Goal: Contribute content: Contribute content

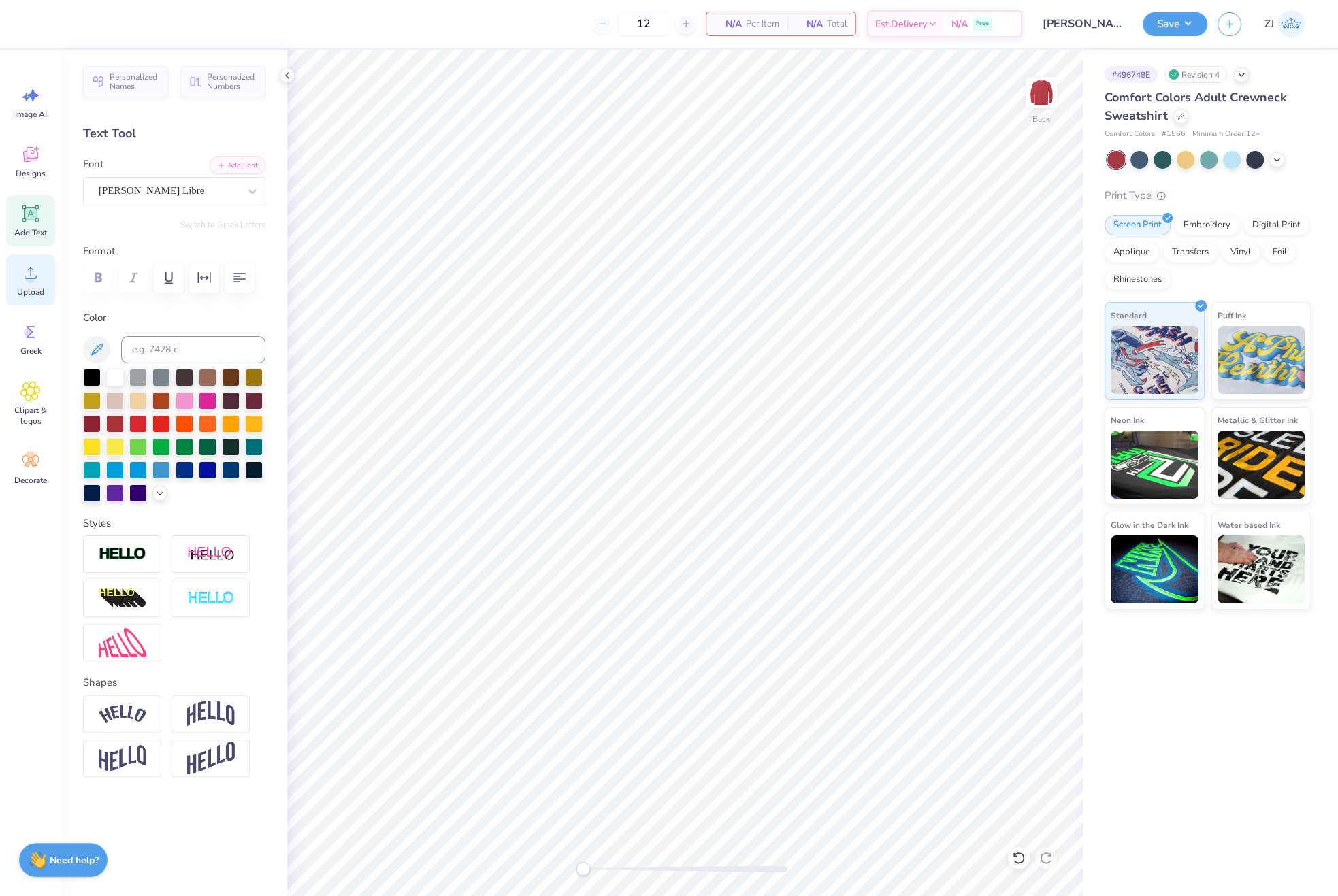
click at [36, 272] on icon at bounding box center [30, 272] width 20 height 20
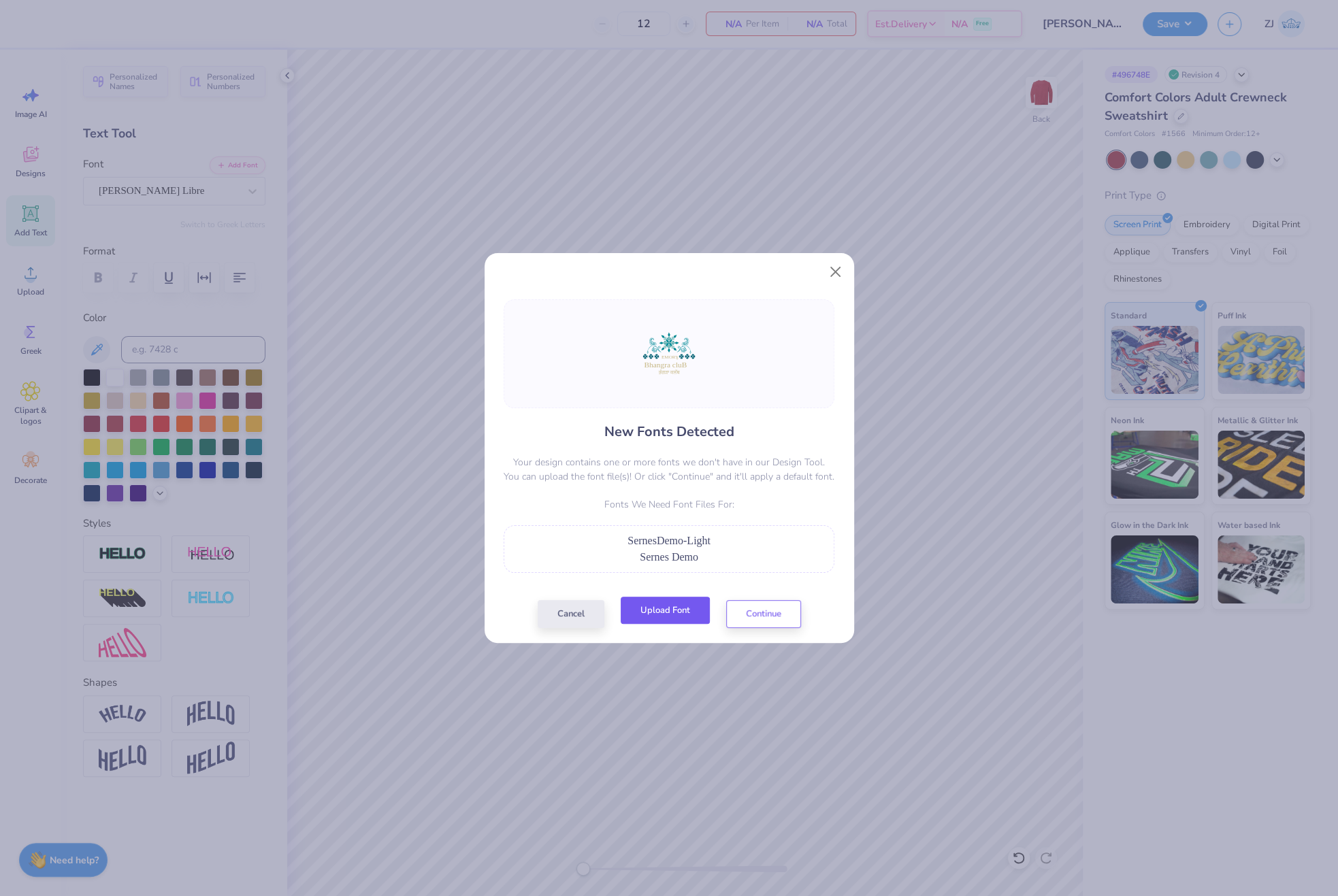
click at [678, 614] on button "Upload Font" at bounding box center [665, 610] width 89 height 28
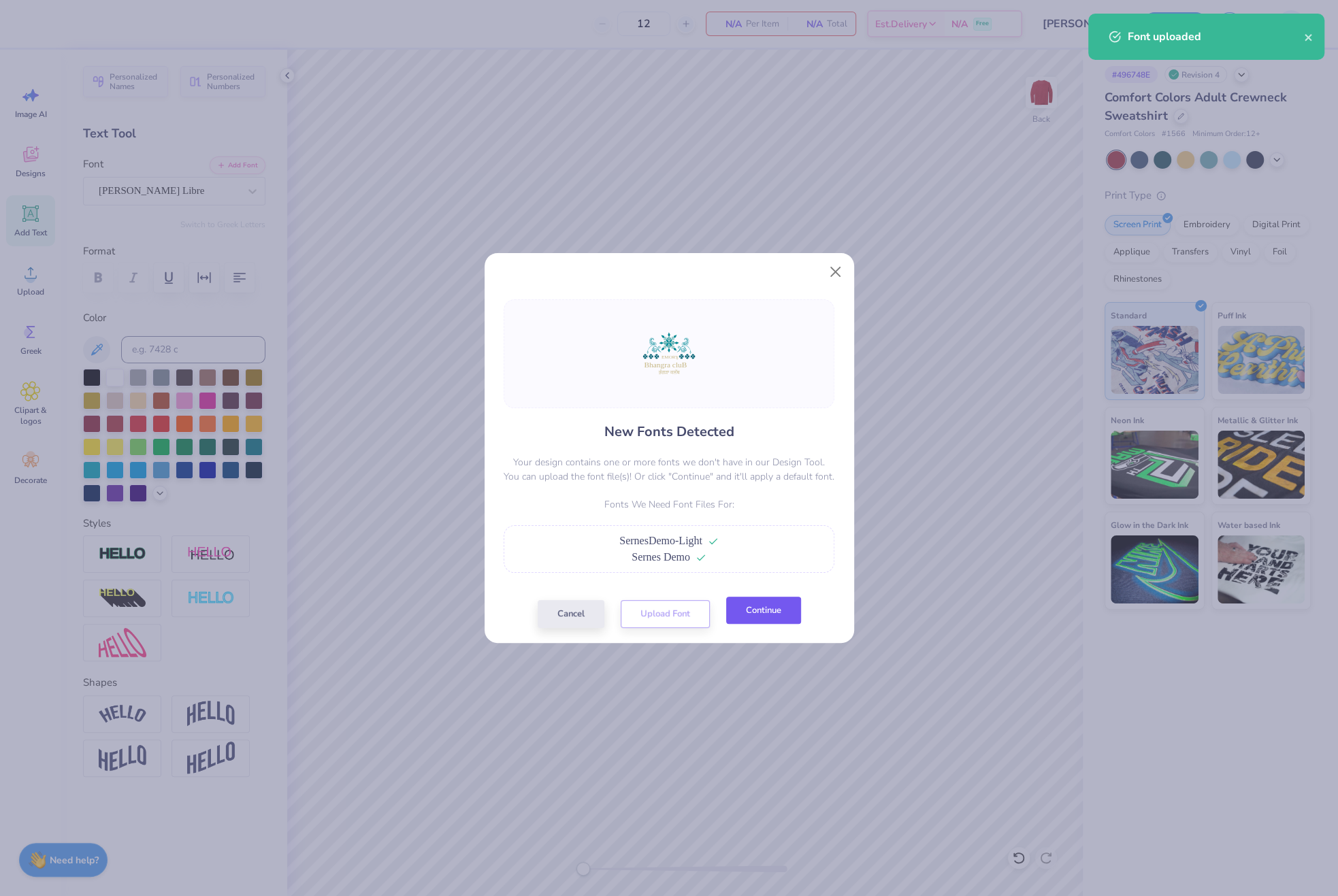
click at [788, 608] on button "Continue" at bounding box center [763, 610] width 75 height 28
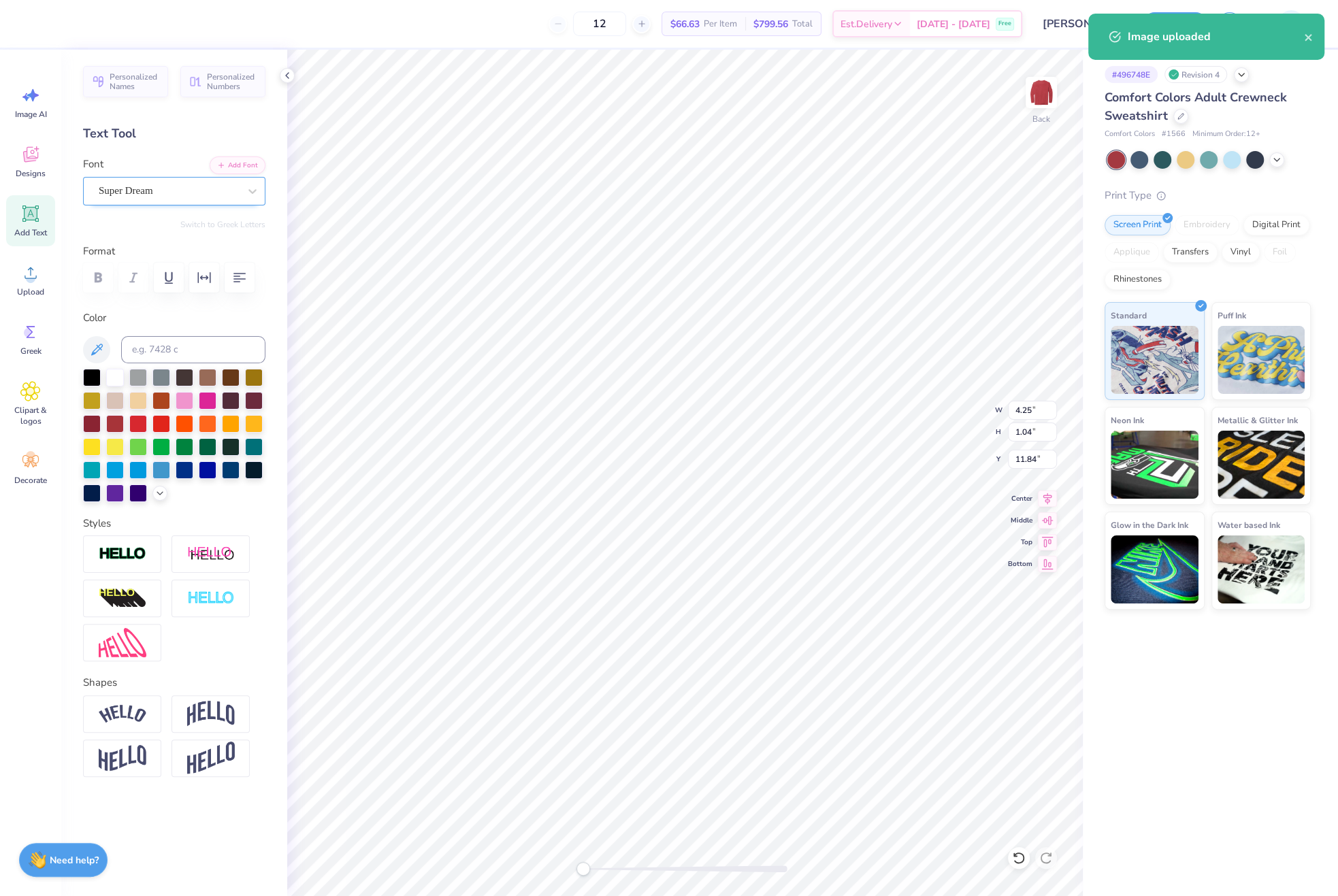
click at [199, 190] on div "Super Dream" at bounding box center [168, 191] width 143 height 21
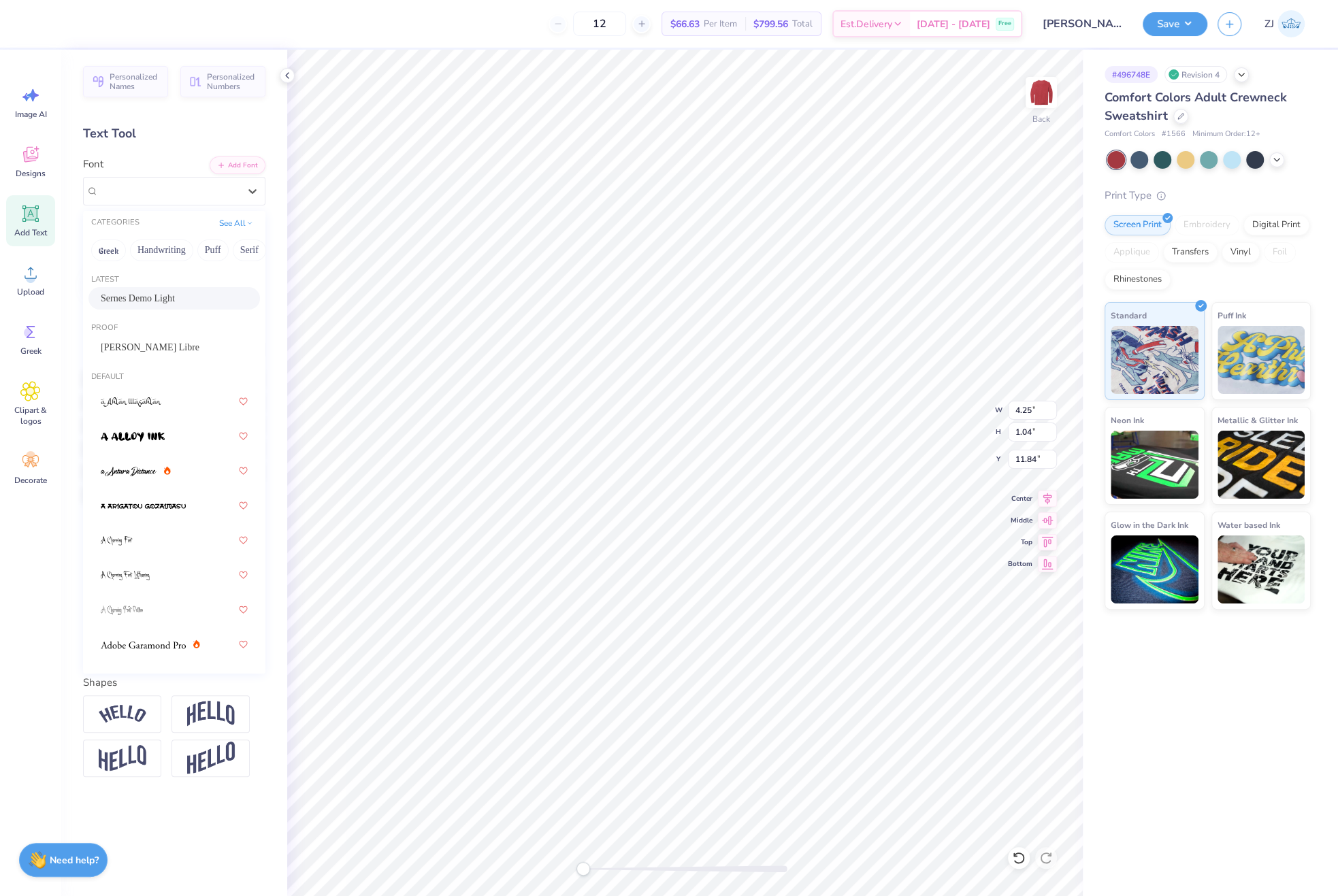
click at [156, 294] on span "Sernes Demo Light" at bounding box center [138, 298] width 74 height 15
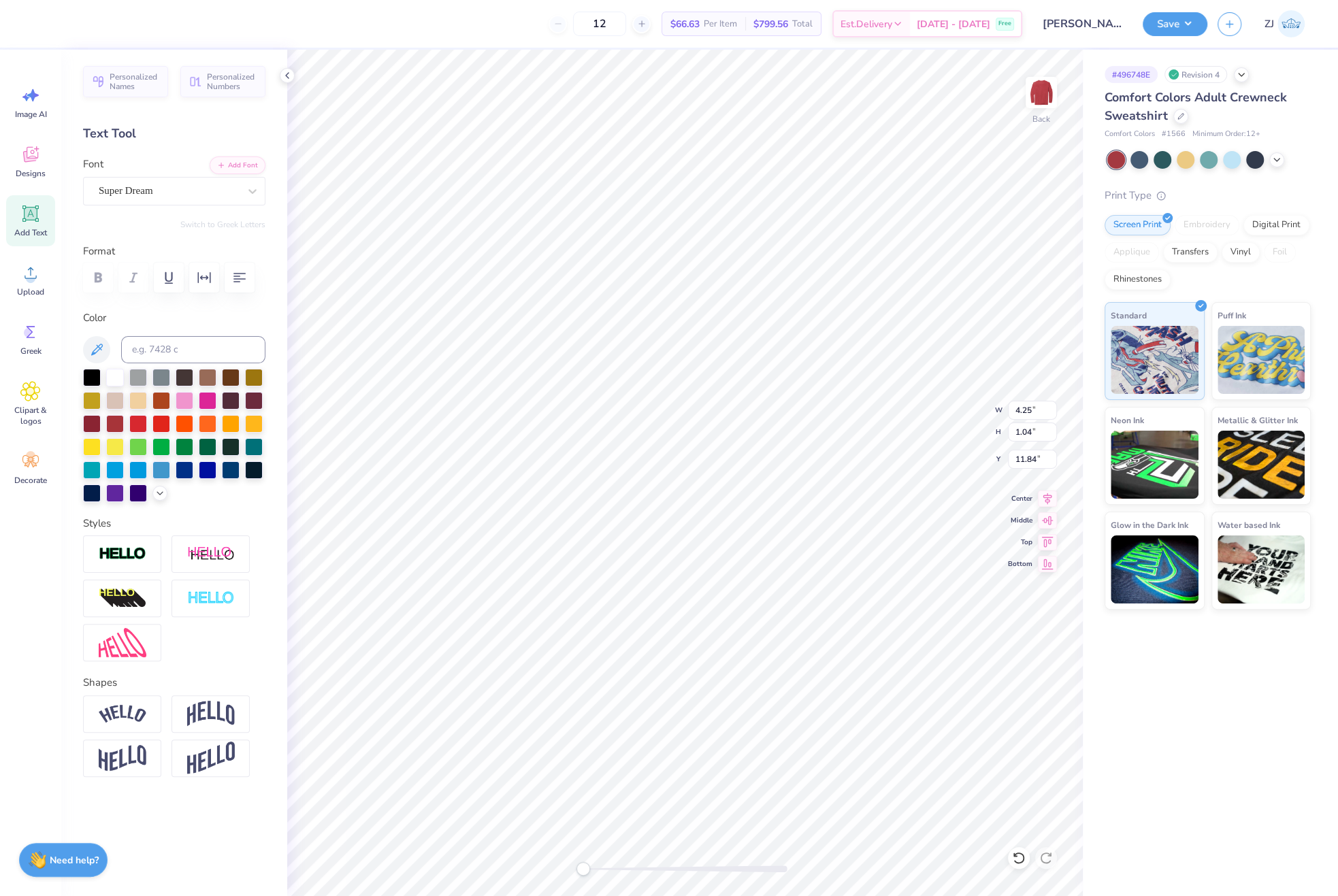
type input "0.50"
type input "0.55"
type input "12.64"
click at [126, 185] on div "Super Dream" at bounding box center [168, 191] width 143 height 21
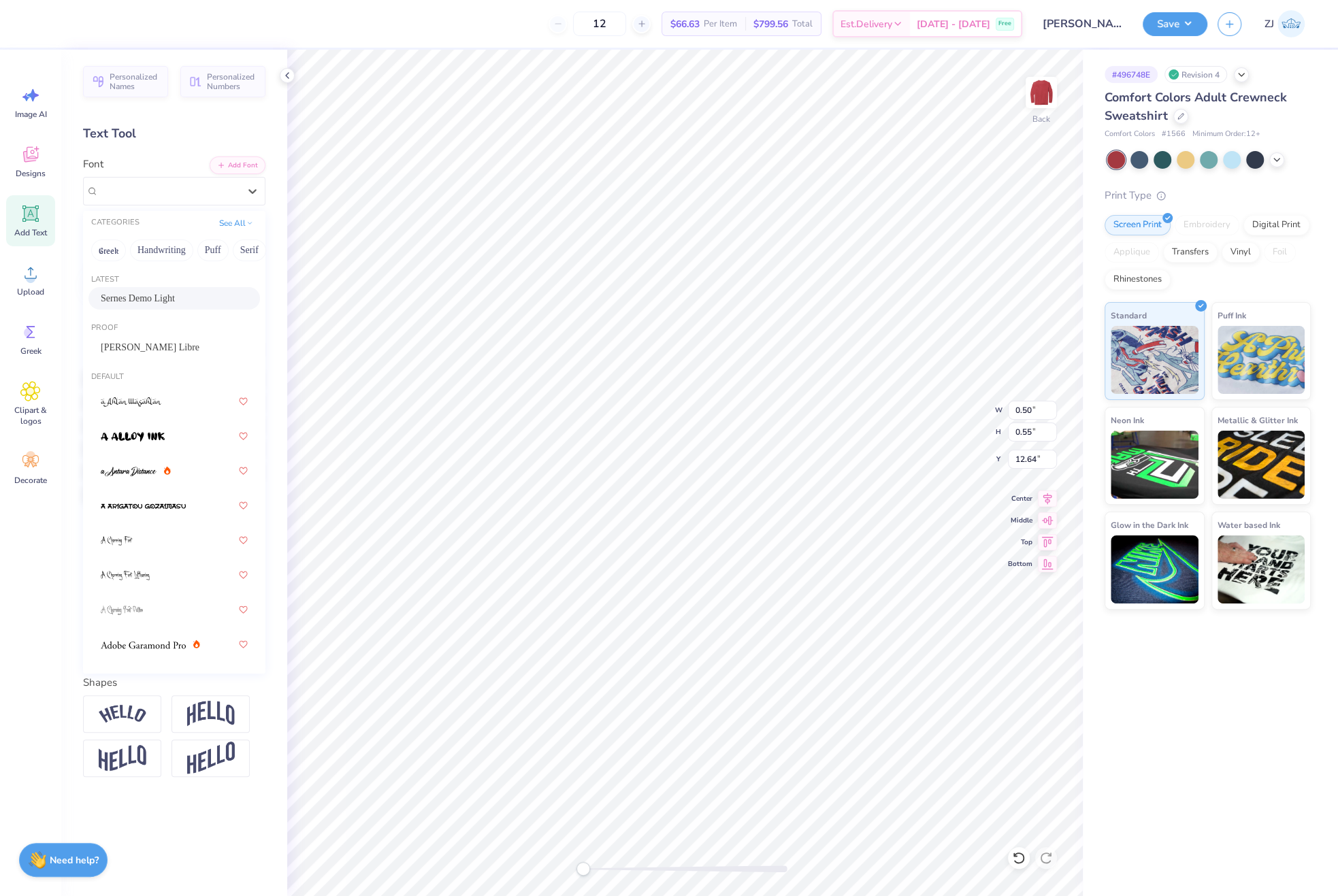
click at [142, 297] on span "Sernes Demo Light" at bounding box center [138, 298] width 74 height 15
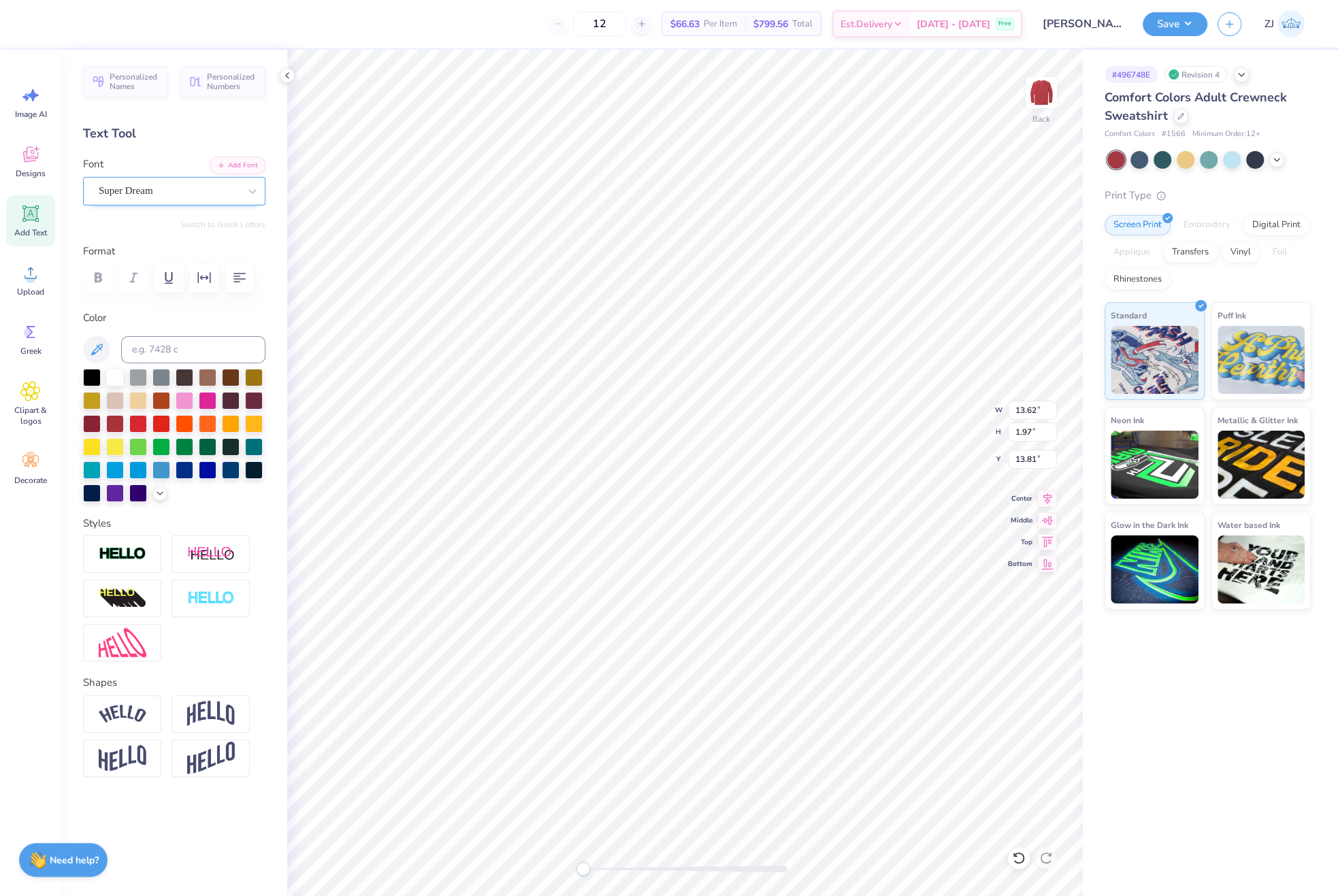
click at [149, 193] on div "Super Dream" at bounding box center [168, 191] width 143 height 21
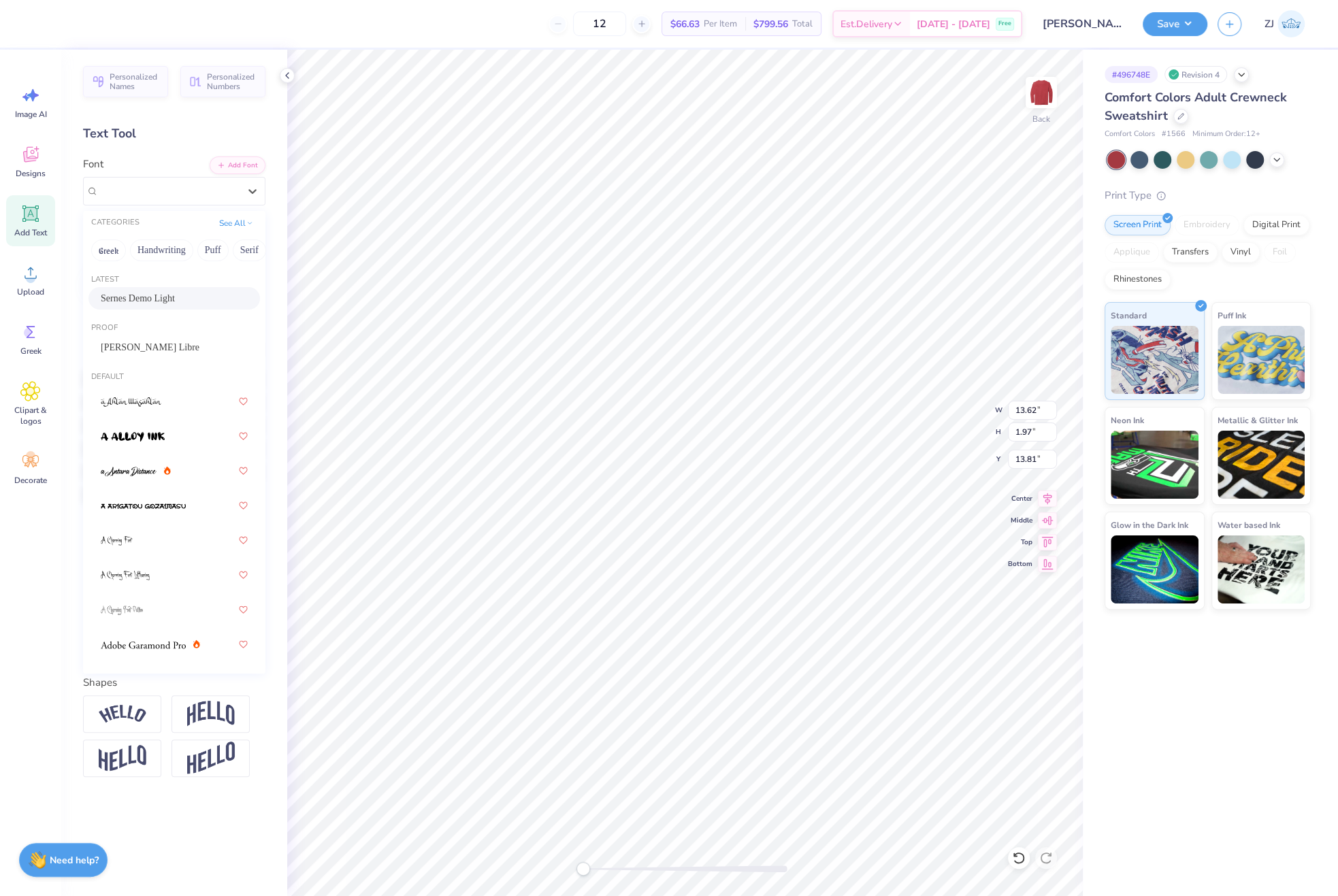
click at [149, 304] on span "Sernes Demo Light" at bounding box center [138, 298] width 74 height 15
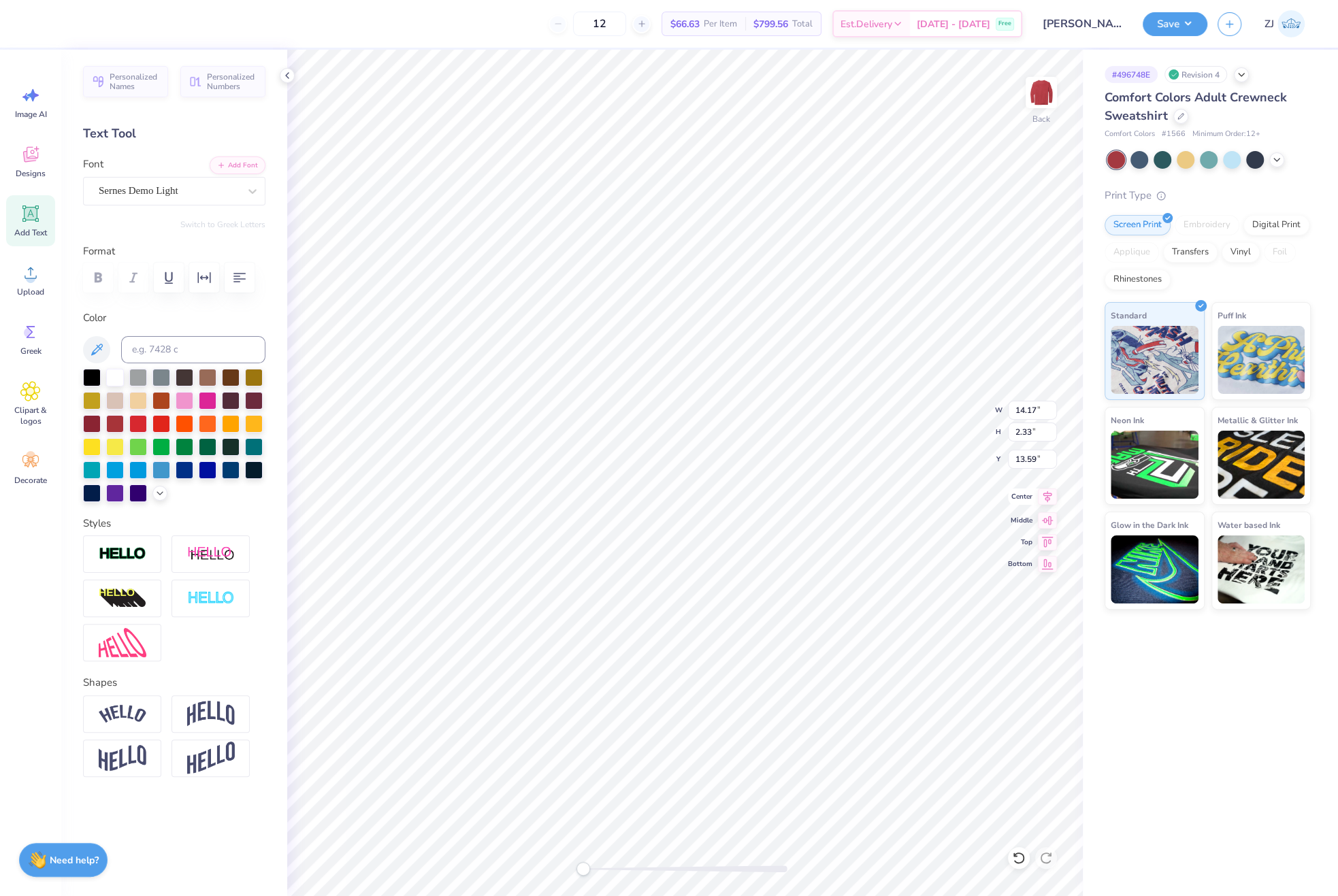
click at [1045, 496] on icon at bounding box center [1047, 496] width 19 height 16
click at [1045, 496] on icon at bounding box center [1047, 496] width 19 height 16
type input "4.31"
type input "1.49"
type input "11.73"
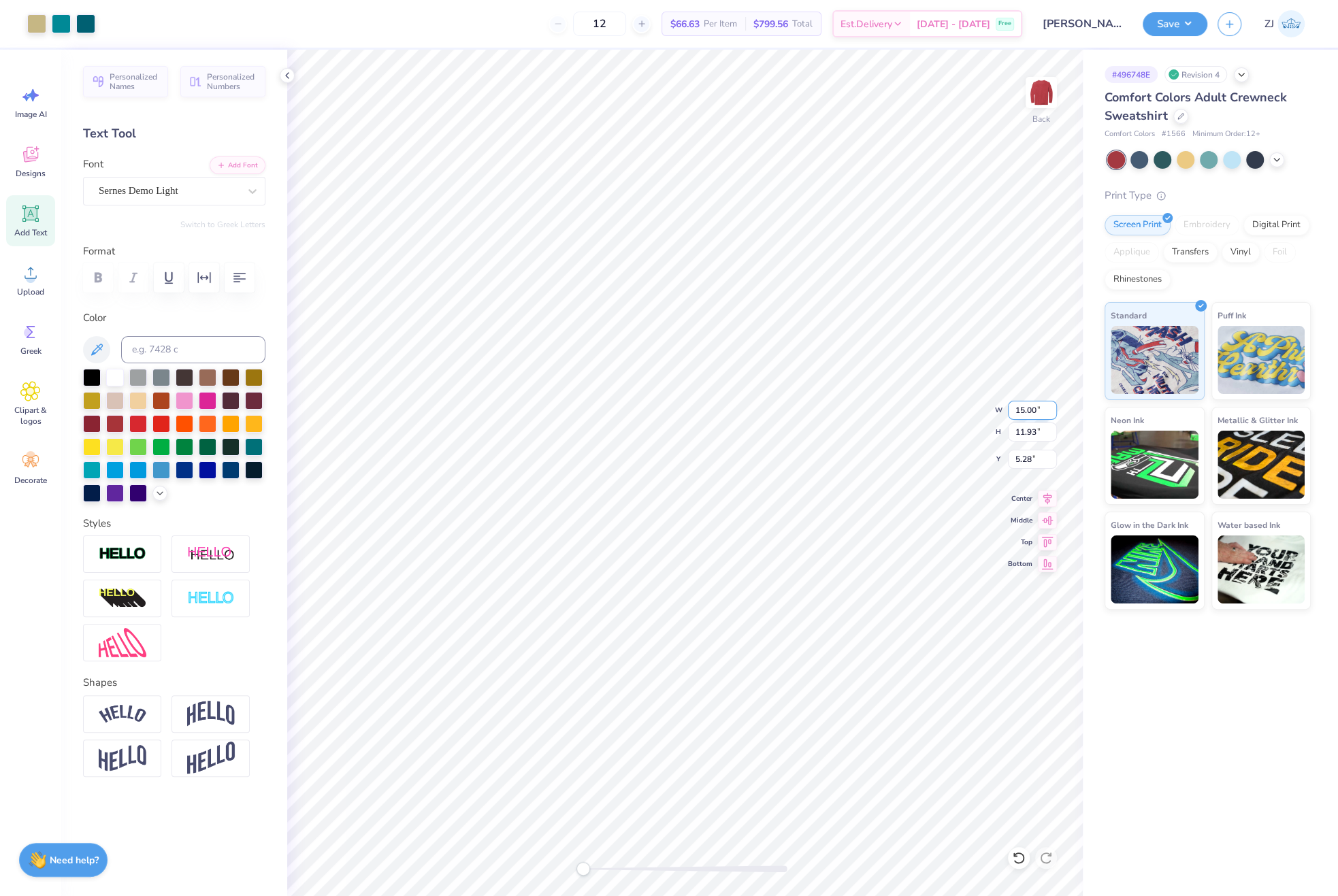
click at [1034, 412] on input "15.00" at bounding box center [1032, 410] width 49 height 19
type input "12.00"
type input "9.55"
click at [1034, 458] on input "6.48" at bounding box center [1032, 460] width 49 height 19
type input "3.00"
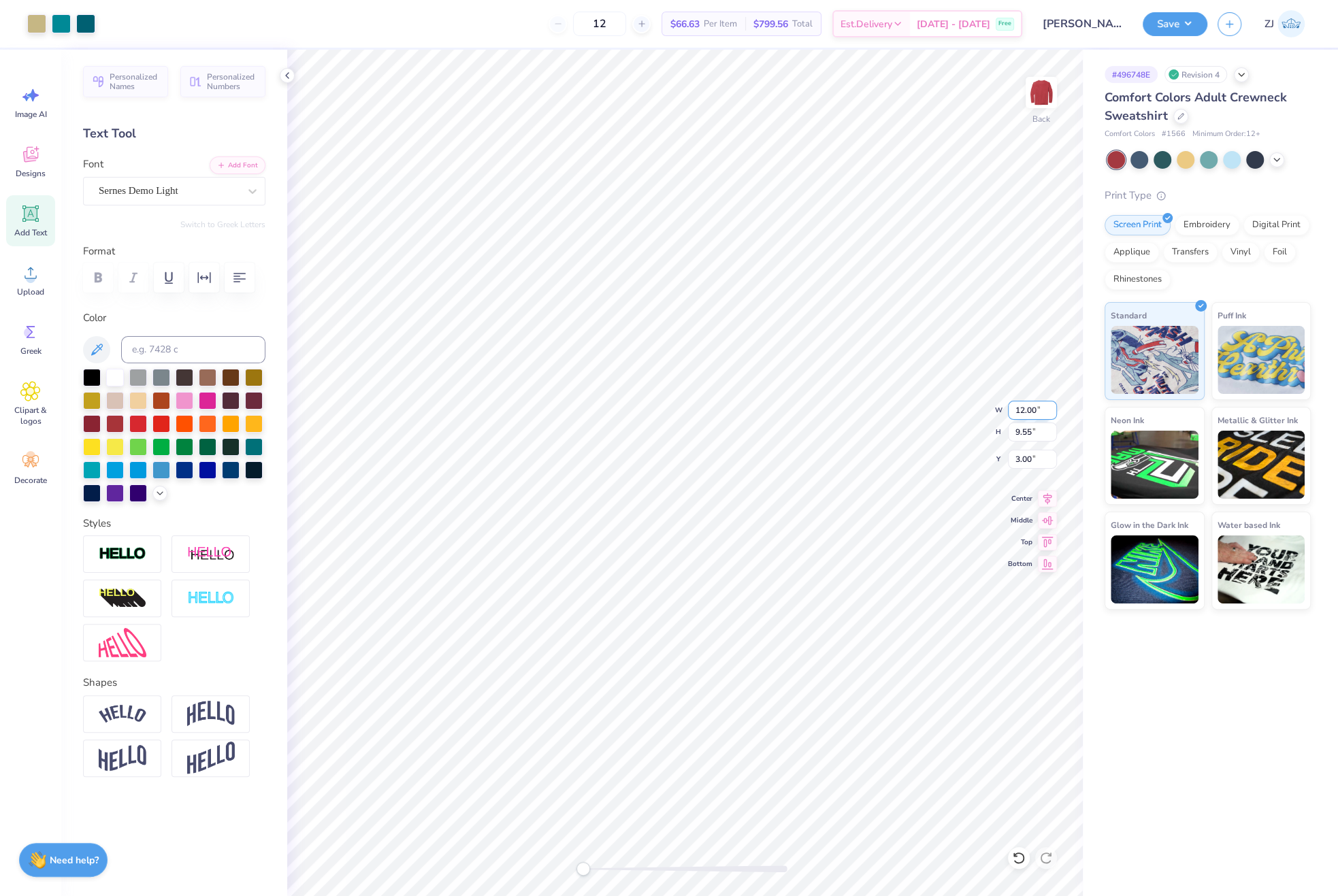
click at [1032, 409] on input "12.00" at bounding box center [1032, 410] width 49 height 19
type input "11.00"
type input "8.75"
click at [1029, 453] on input "3.40" at bounding box center [1032, 460] width 49 height 19
type input "2.50"
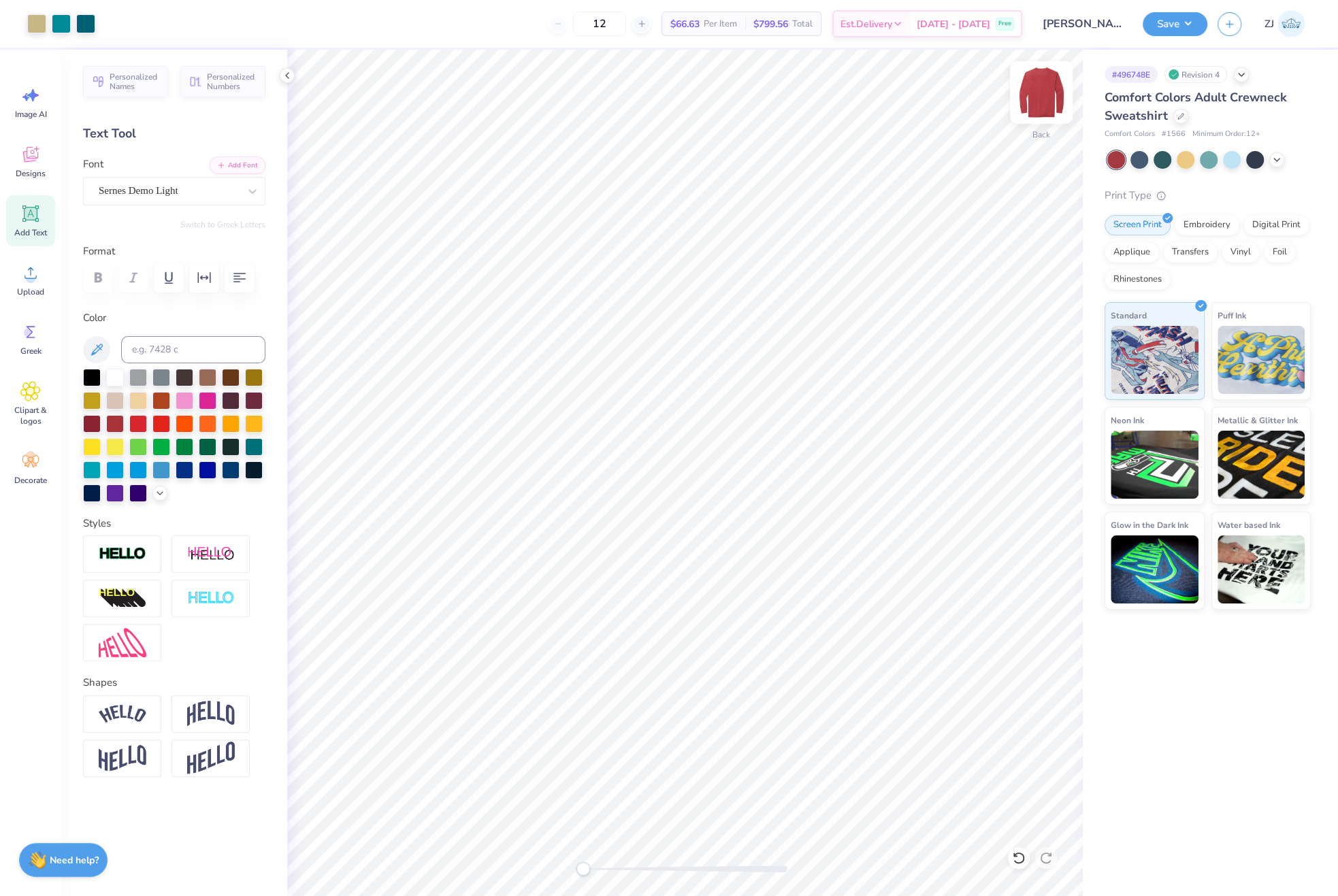
click at [1046, 103] on img at bounding box center [1041, 92] width 54 height 54
click at [32, 273] on icon at bounding box center [30, 272] width 20 height 20
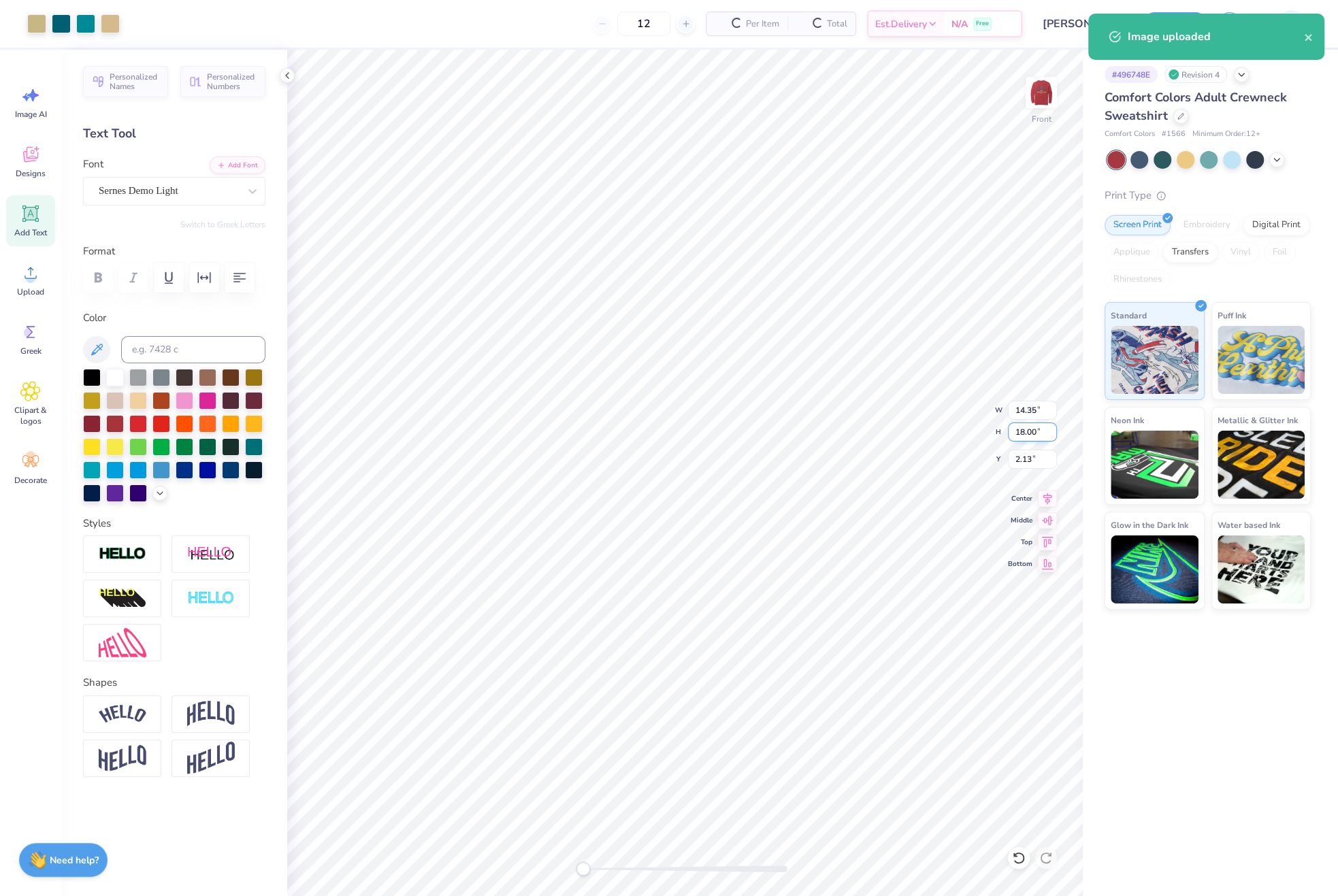
click at [1032, 434] on input "18.00" at bounding box center [1032, 432] width 49 height 19
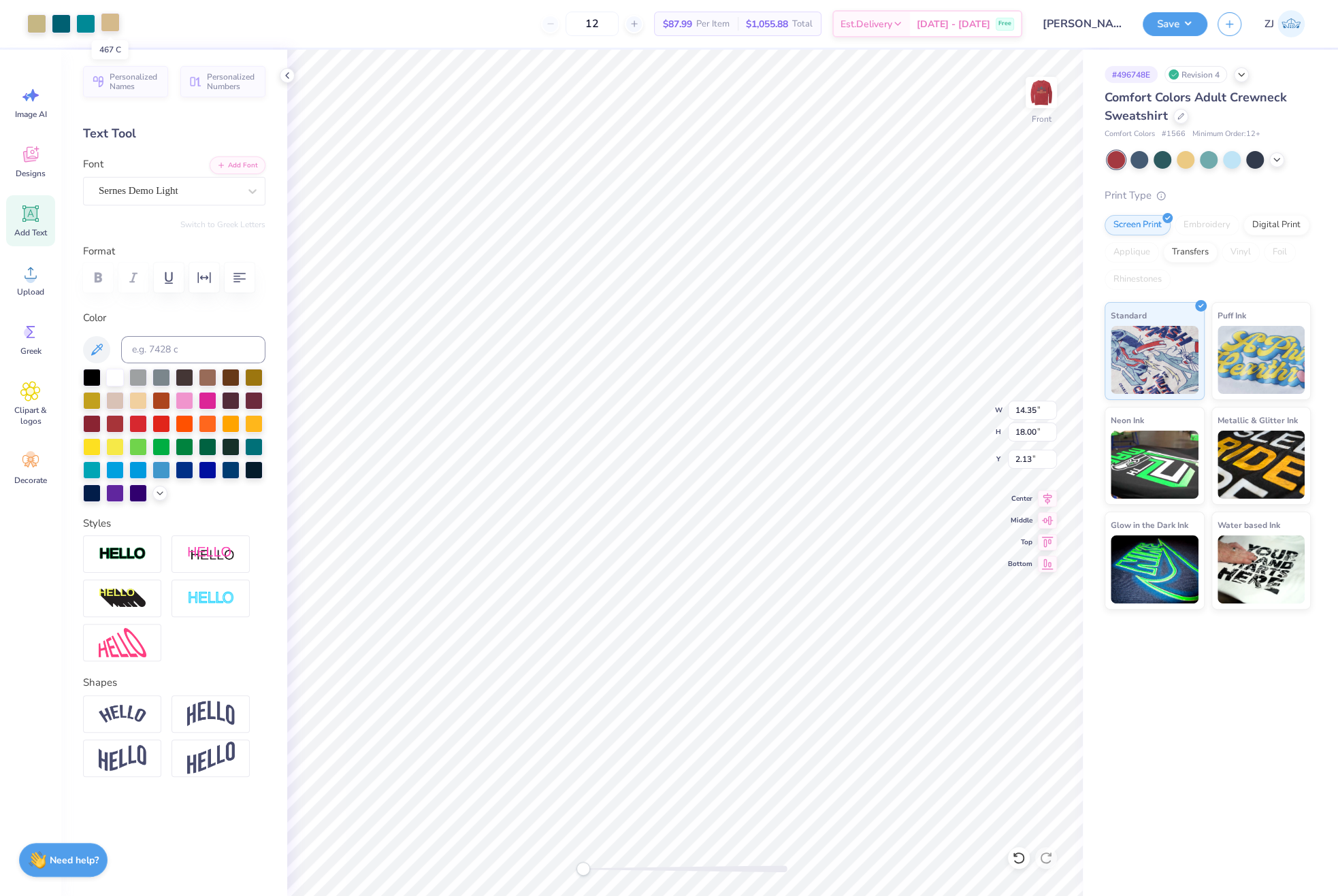
click at [106, 21] on div at bounding box center [111, 22] width 19 height 19
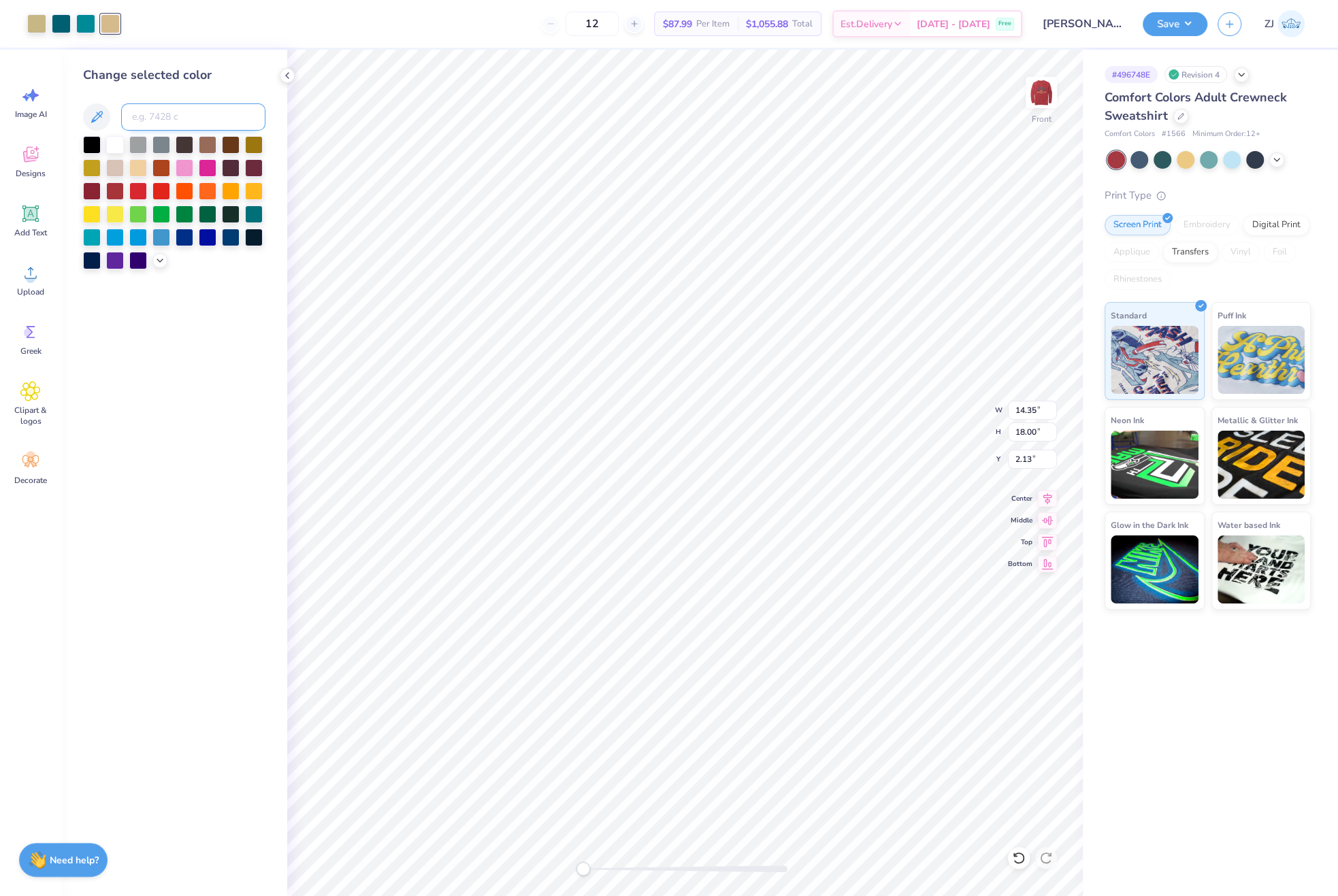
click at [156, 119] on input at bounding box center [193, 117] width 144 height 27
type input "4525"
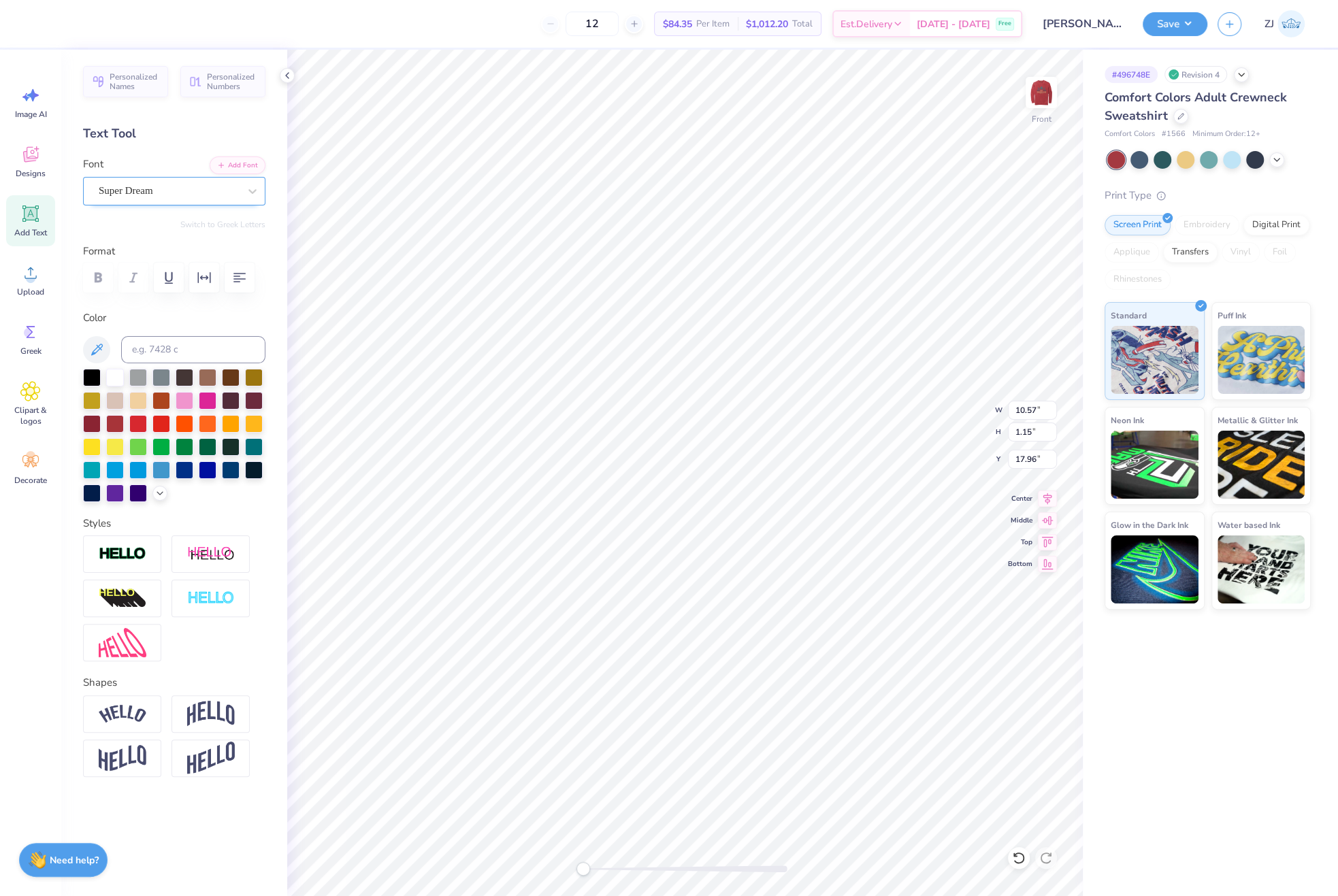
click at [183, 190] on div "Super Dream" at bounding box center [168, 191] width 143 height 21
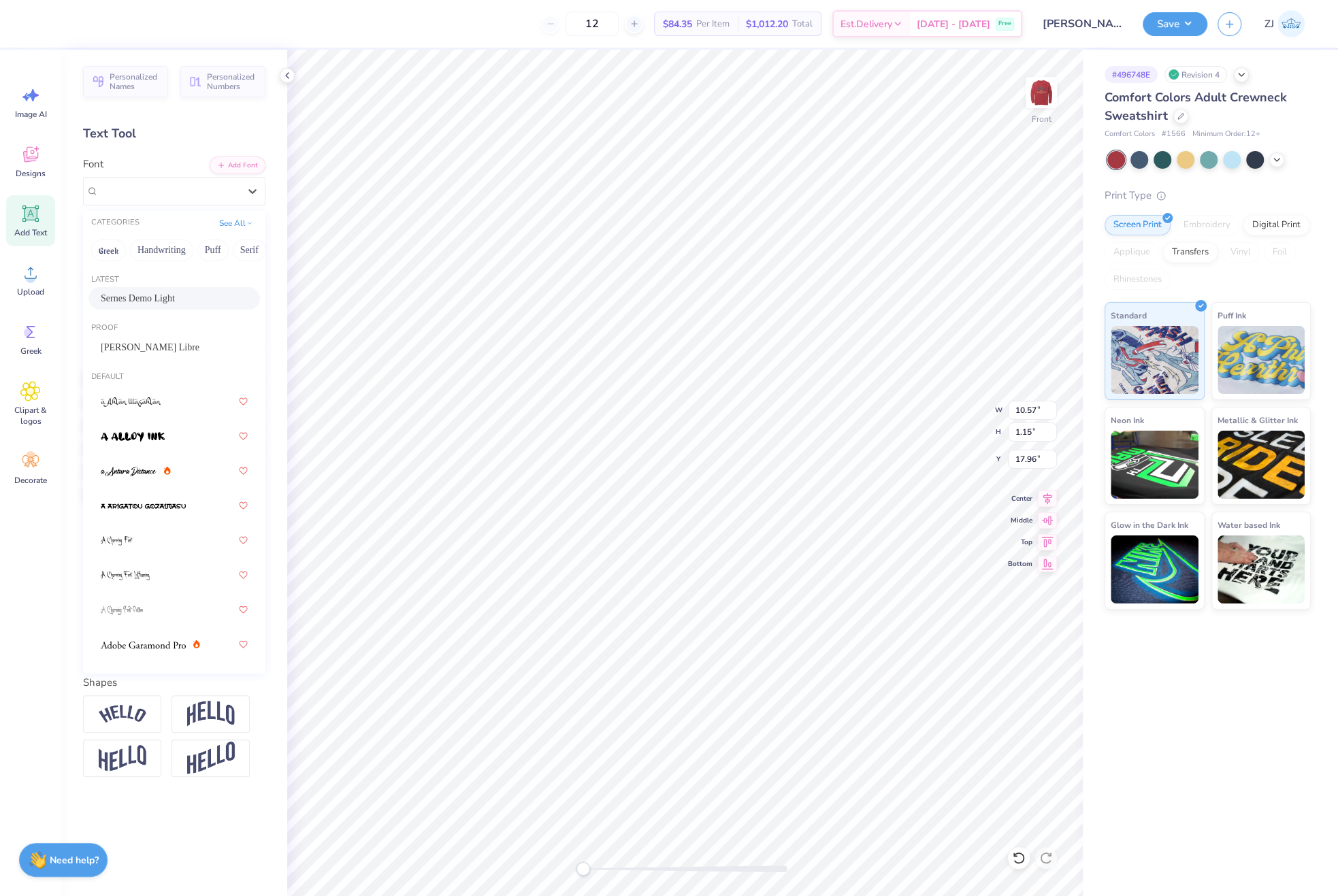
click at [150, 296] on span "Sernes Demo Light" at bounding box center [138, 298] width 74 height 15
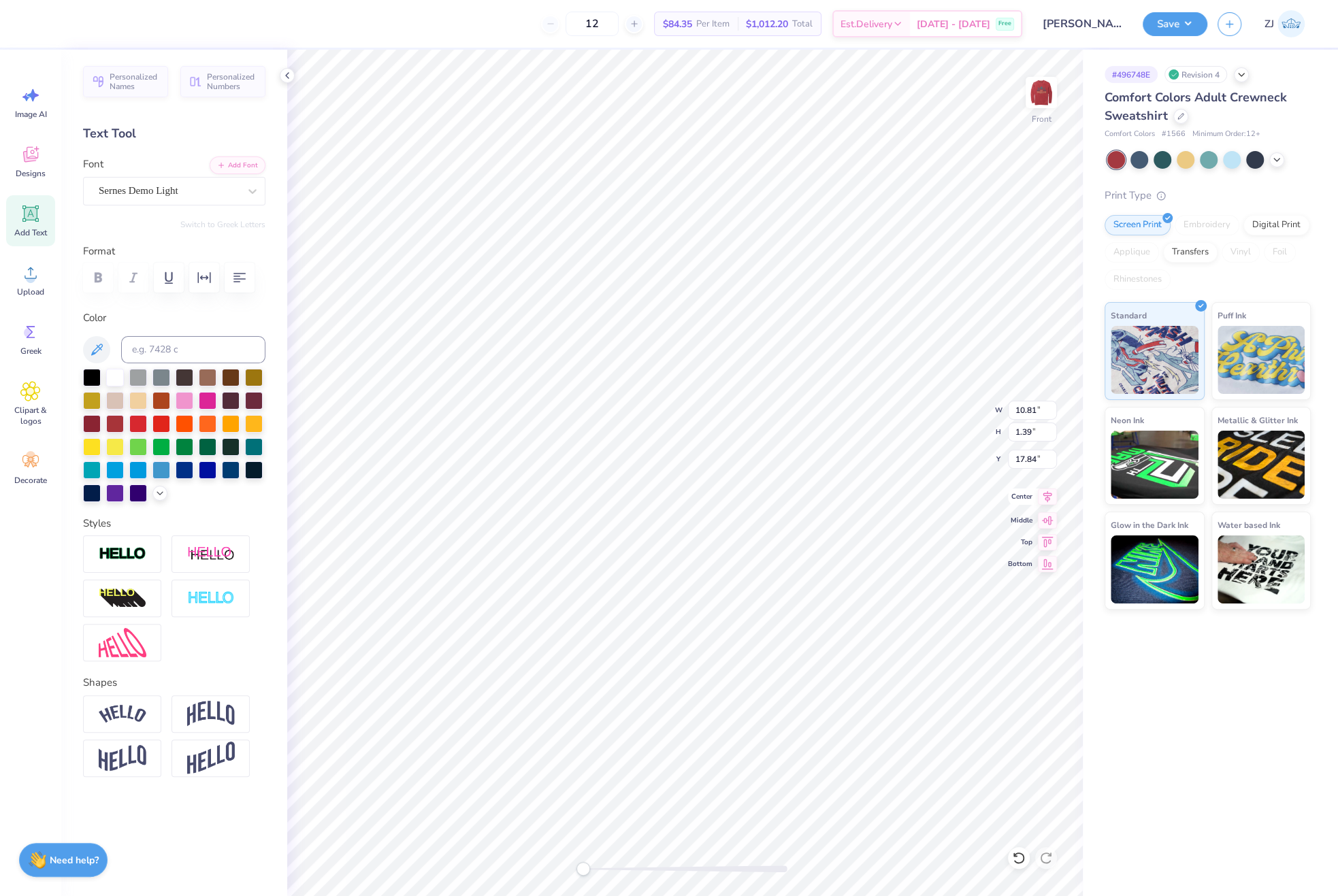
click at [1048, 501] on icon at bounding box center [1047, 496] width 19 height 16
click at [1030, 419] on input "14.35" at bounding box center [1032, 410] width 49 height 19
type input "12.50"
type input "15.68"
type input "3.28"
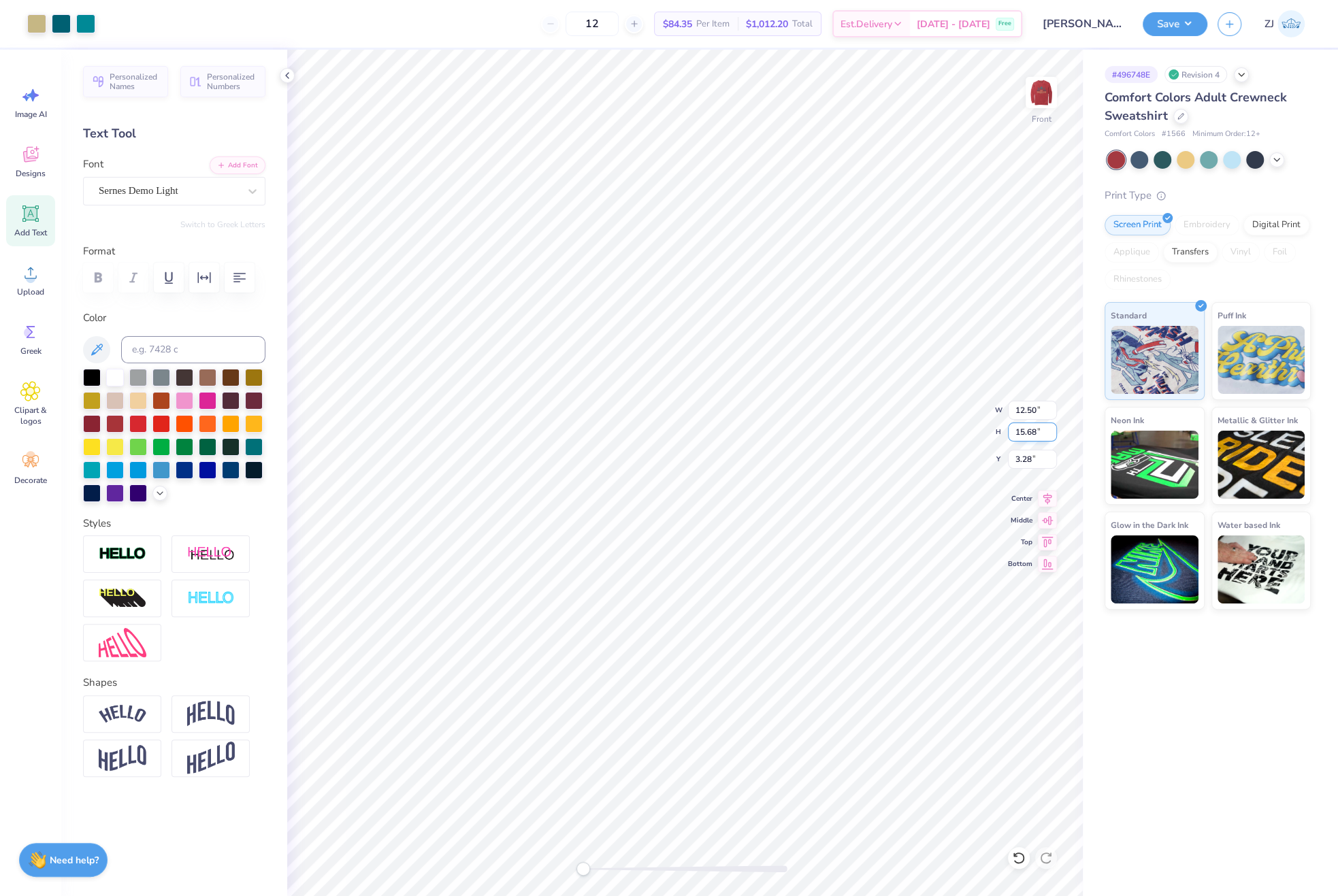
click at [1036, 436] on input "15.68" at bounding box center [1032, 432] width 49 height 19
type input "15"
type input "11.96"
type input "15.00"
click at [1028, 462] on input "3.62" at bounding box center [1032, 460] width 49 height 19
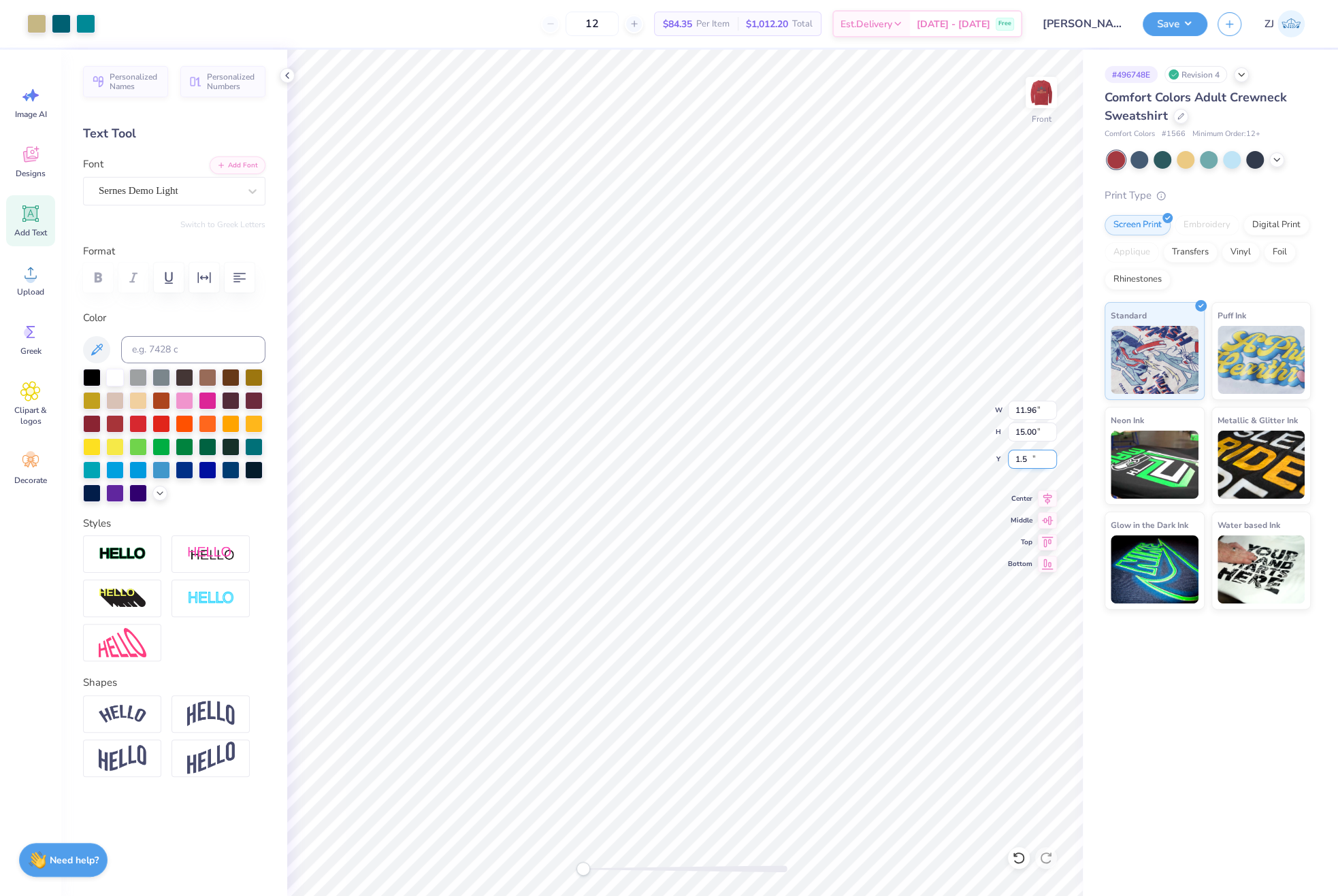
type input "1.50"
click at [1043, 460] on input "1.50" at bounding box center [1032, 460] width 49 height 19
type input "1.00"
click at [1055, 92] on div at bounding box center [1040, 92] width 63 height 63
click at [1053, 92] on img at bounding box center [1041, 92] width 27 height 27
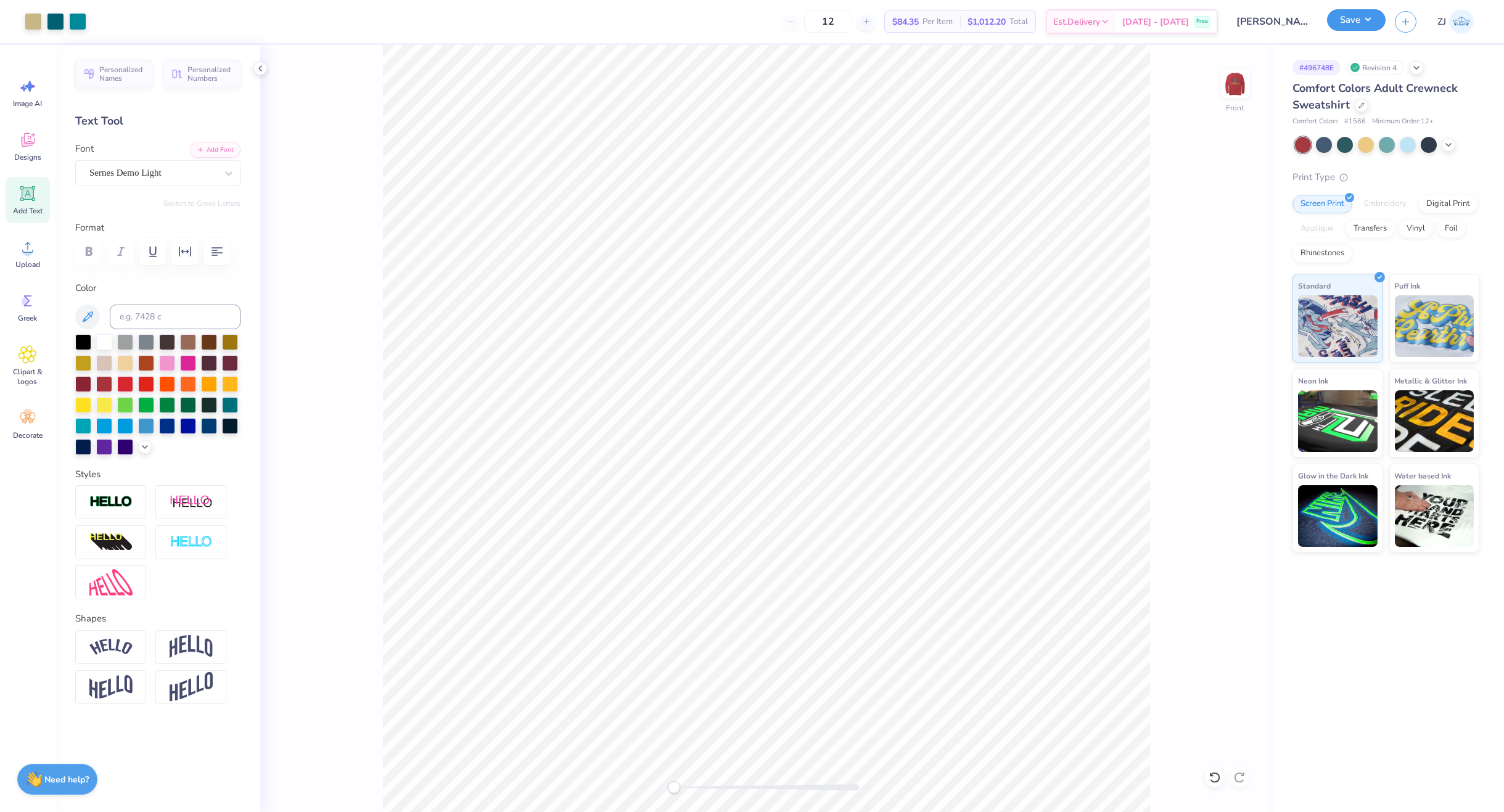
click at [1212, 16] on button "Save" at bounding box center [1356, 20] width 59 height 22
click at [1212, 86] on img at bounding box center [1235, 83] width 49 height 49
click at [1212, 22] on button "Save" at bounding box center [1356, 20] width 59 height 22
click at [1212, 25] on button "Save" at bounding box center [1356, 20] width 59 height 22
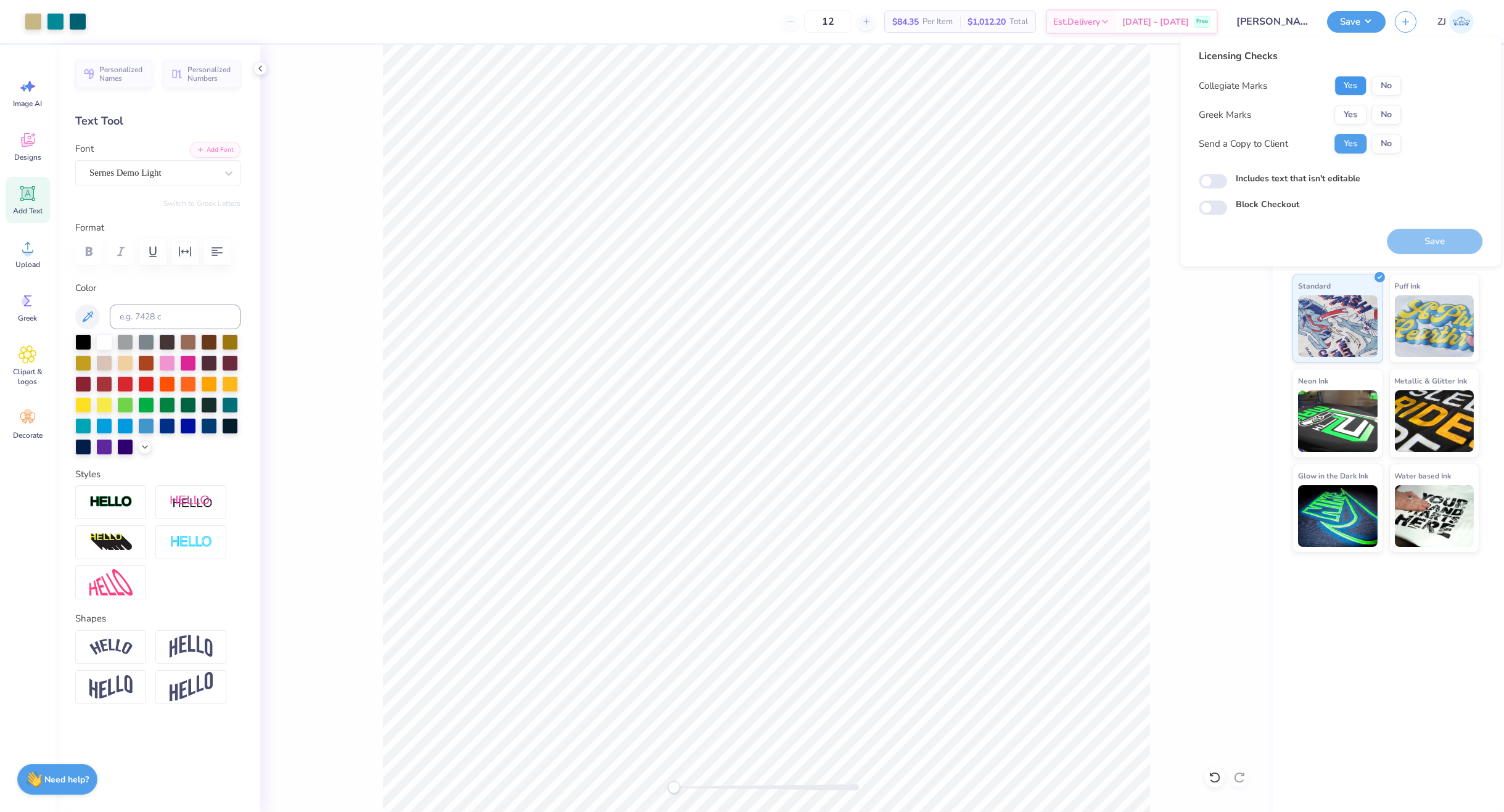
click at [1212, 83] on button "Yes" at bounding box center [1351, 85] width 32 height 19
click at [1212, 107] on button "No" at bounding box center [1387, 114] width 30 height 19
click at [1212, 188] on input "Includes text that isn't editable" at bounding box center [1213, 181] width 28 height 15
checkbox input "true"
click at [1212, 239] on button "Save" at bounding box center [1435, 241] width 96 height 25
